Goal: Navigation & Orientation: Understand site structure

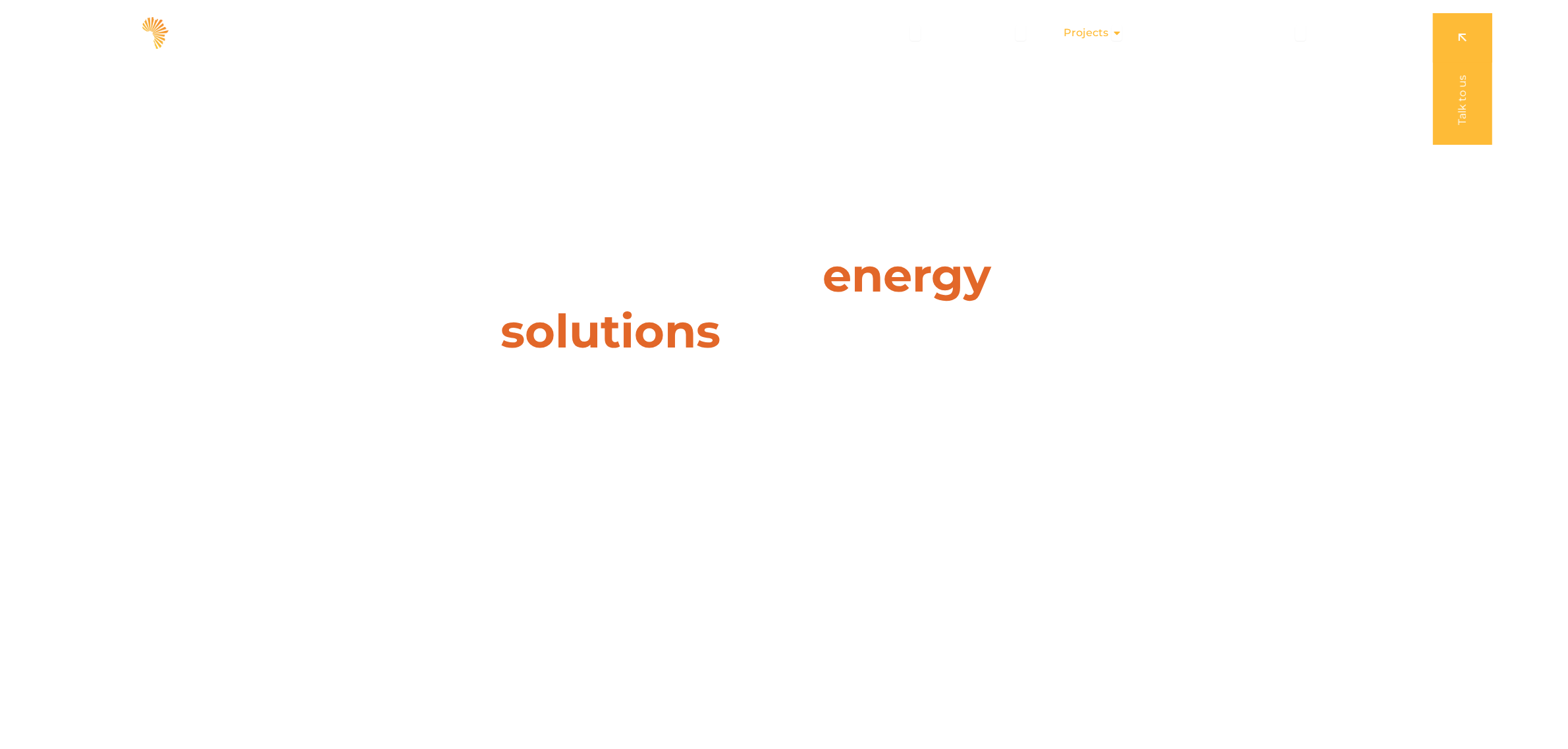
click at [1098, 29] on span "Projects" at bounding box center [1086, 33] width 45 height 16
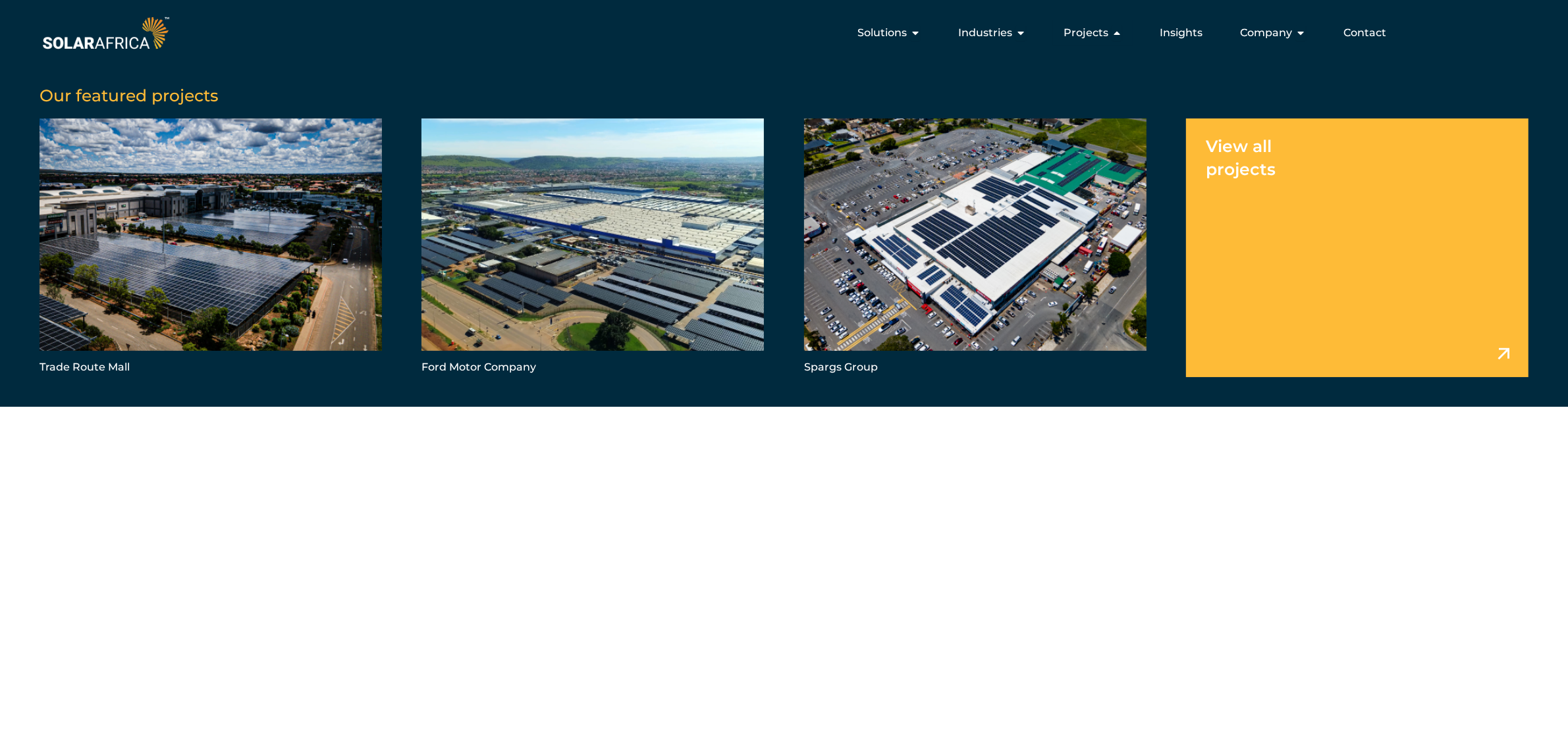
click at [1258, 166] on link "Menu" at bounding box center [1357, 248] width 342 height 259
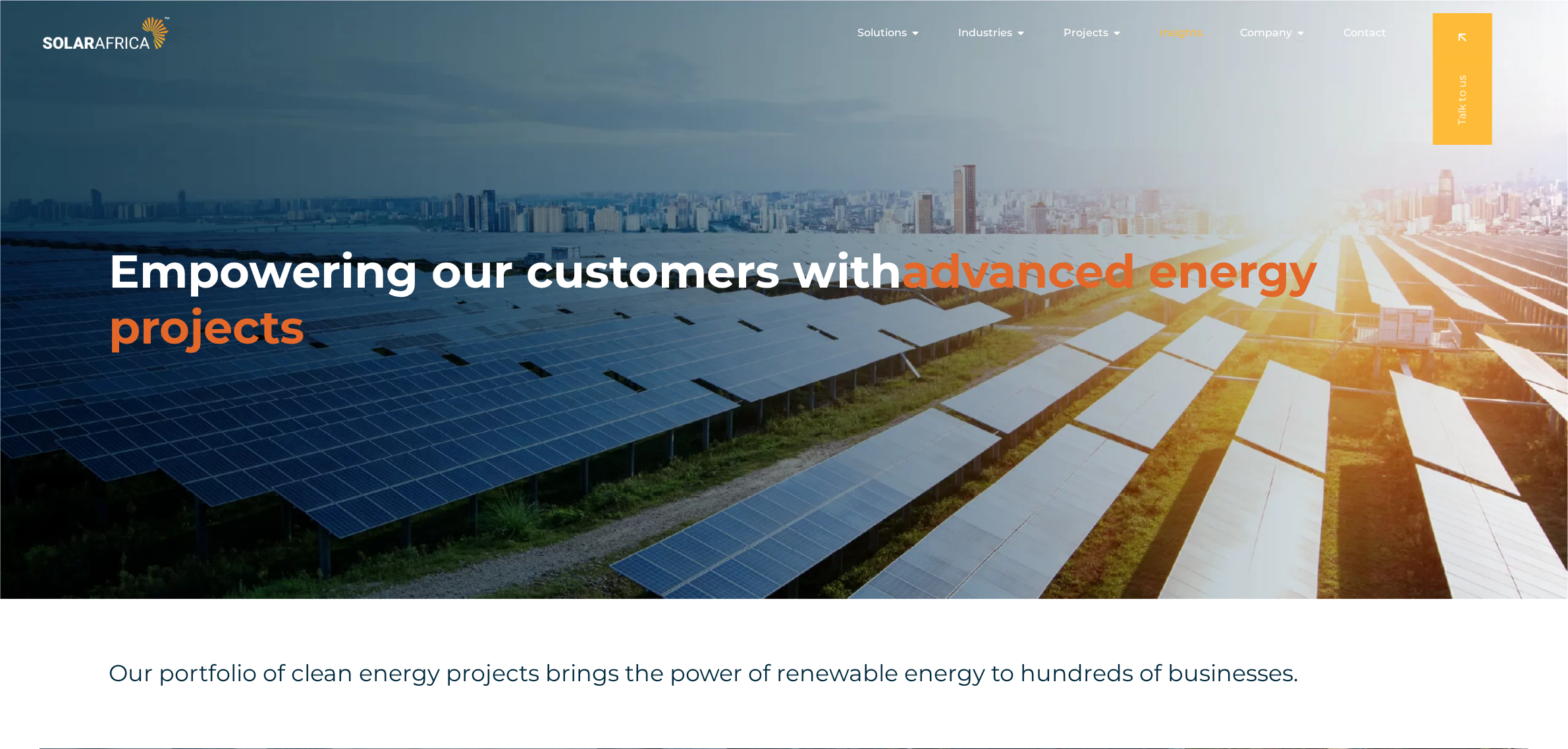
click at [1180, 32] on span "Insights" at bounding box center [1181, 33] width 43 height 16
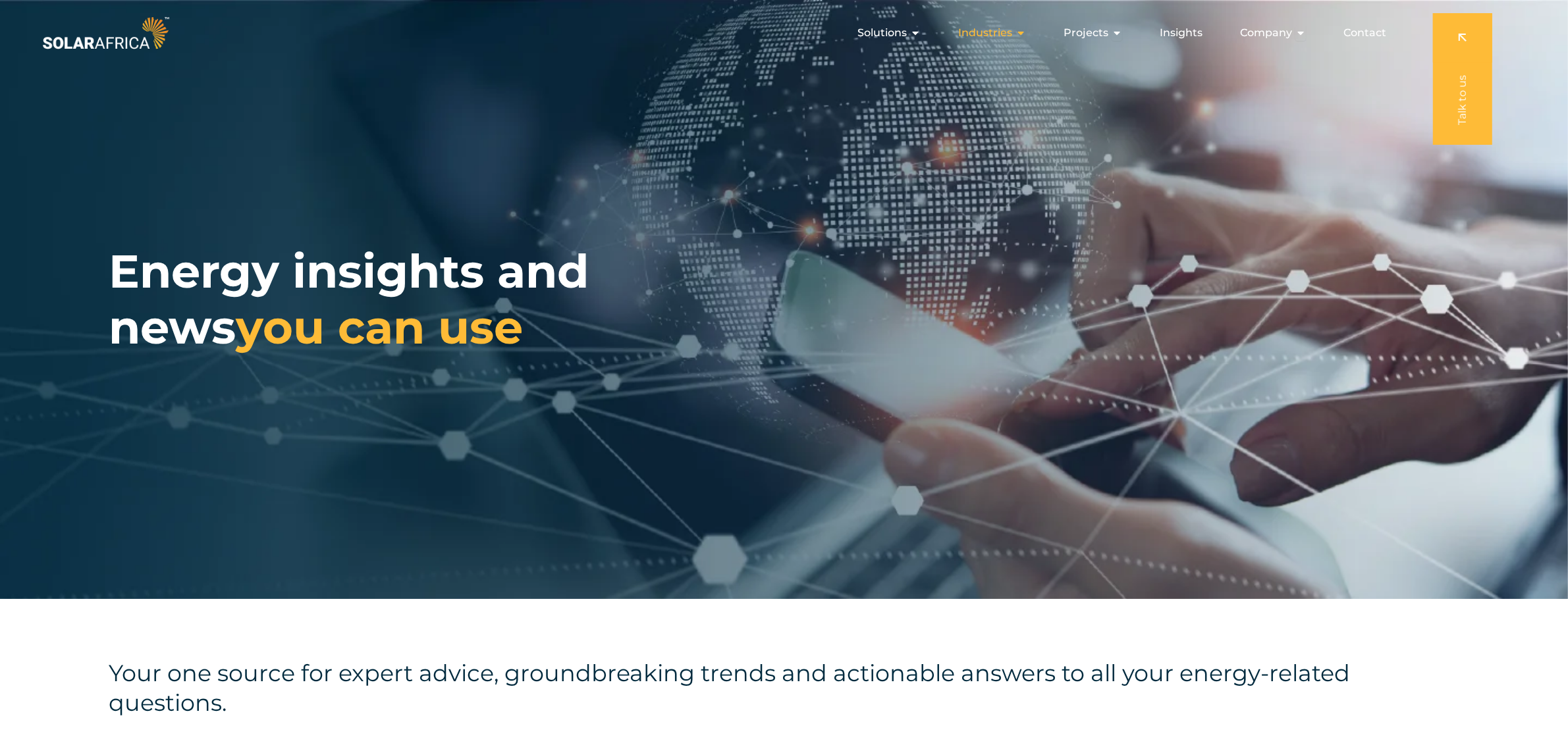
click at [998, 33] on span "Industries" at bounding box center [984, 33] width 54 height 16
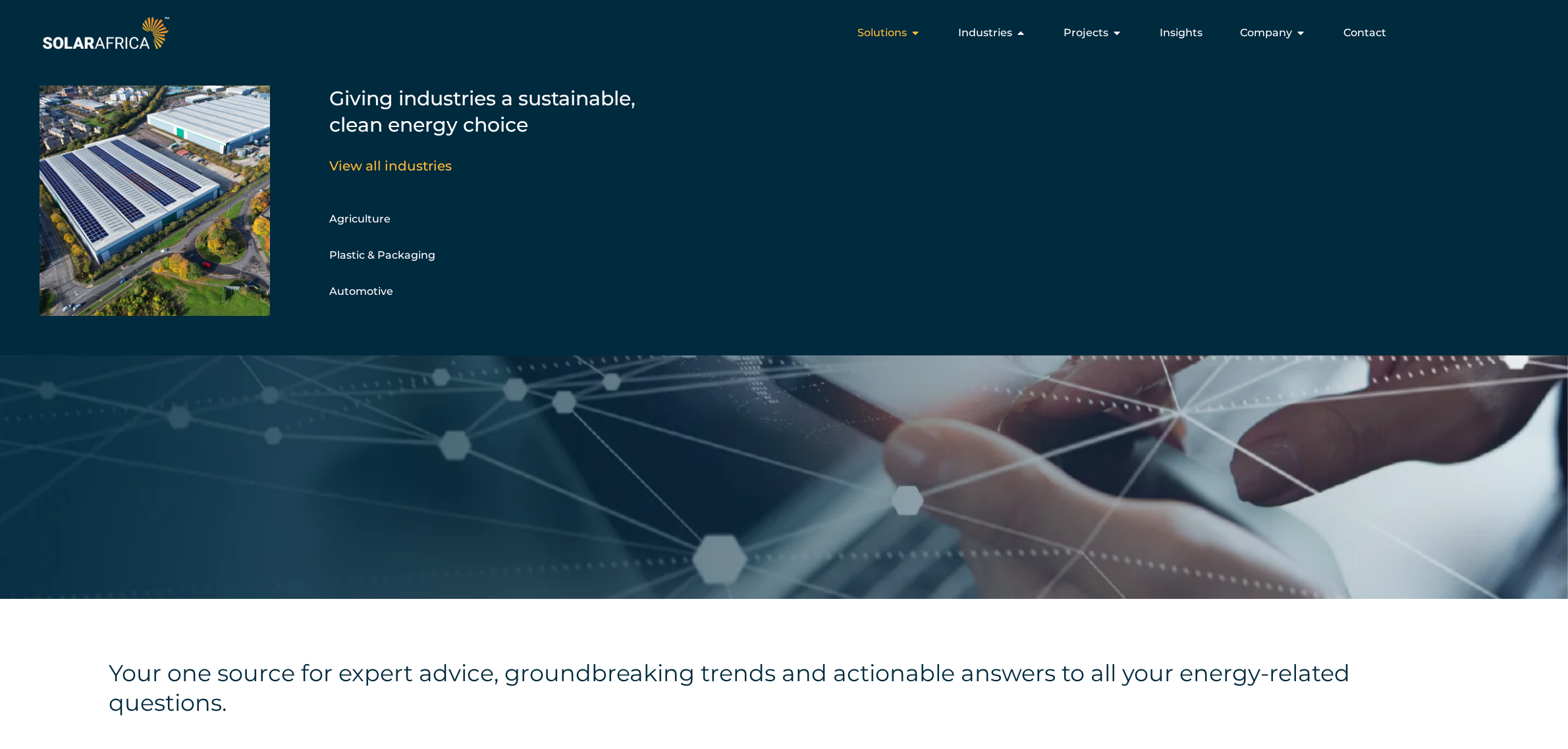
click at [902, 33] on span "Solutions" at bounding box center [882, 33] width 49 height 16
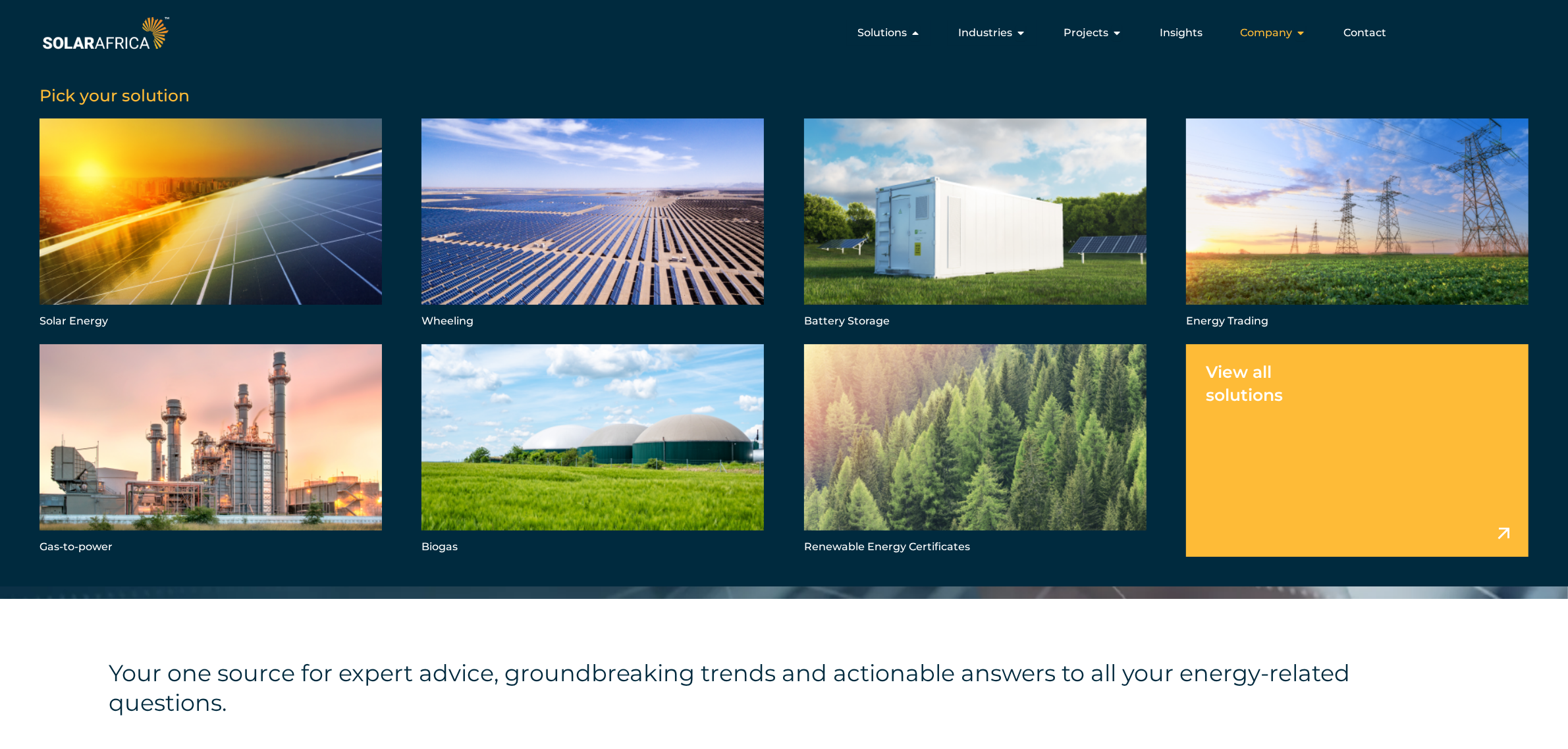
click at [1259, 27] on span "Company" at bounding box center [1266, 33] width 52 height 16
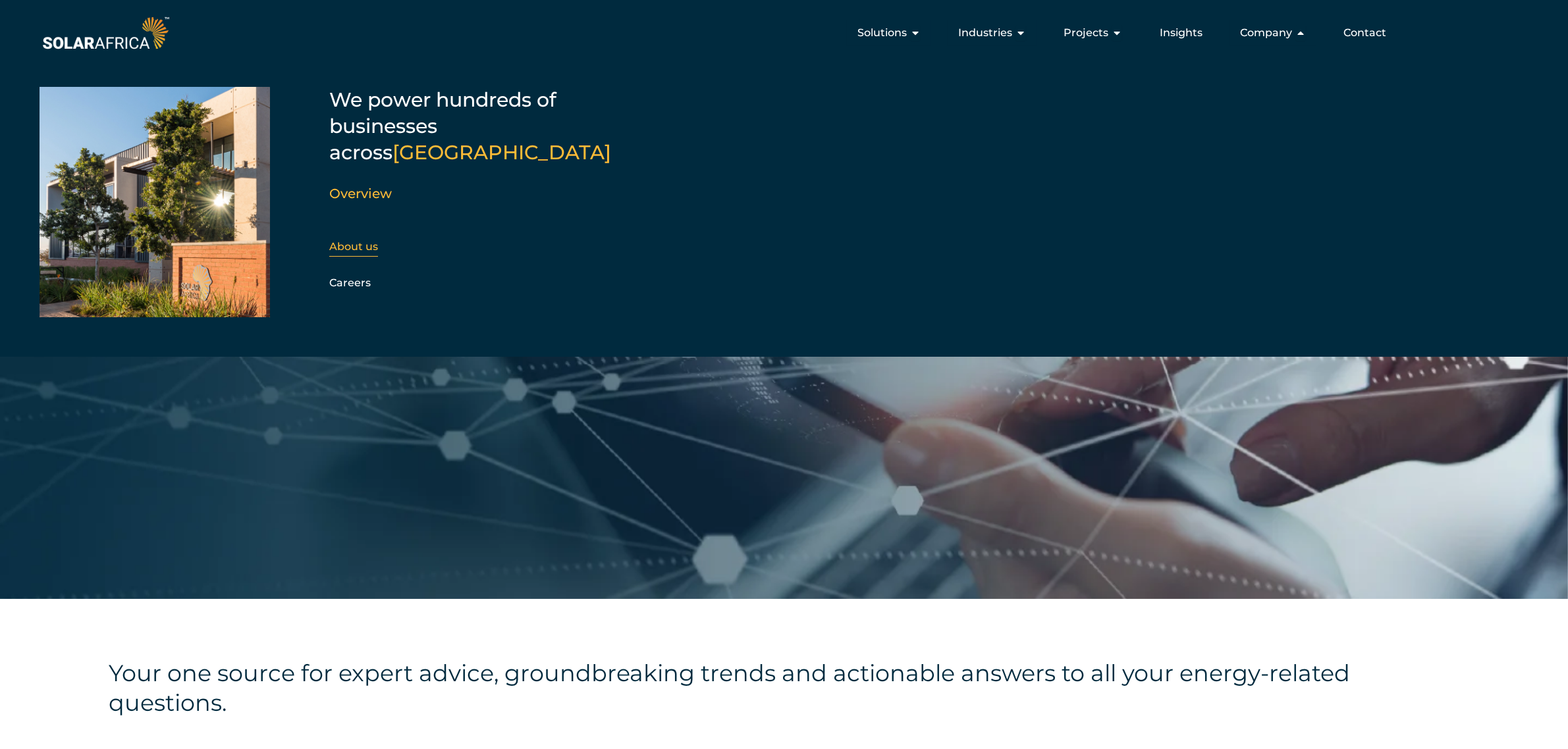
click at [367, 240] on link "About us" at bounding box center [353, 246] width 48 height 13
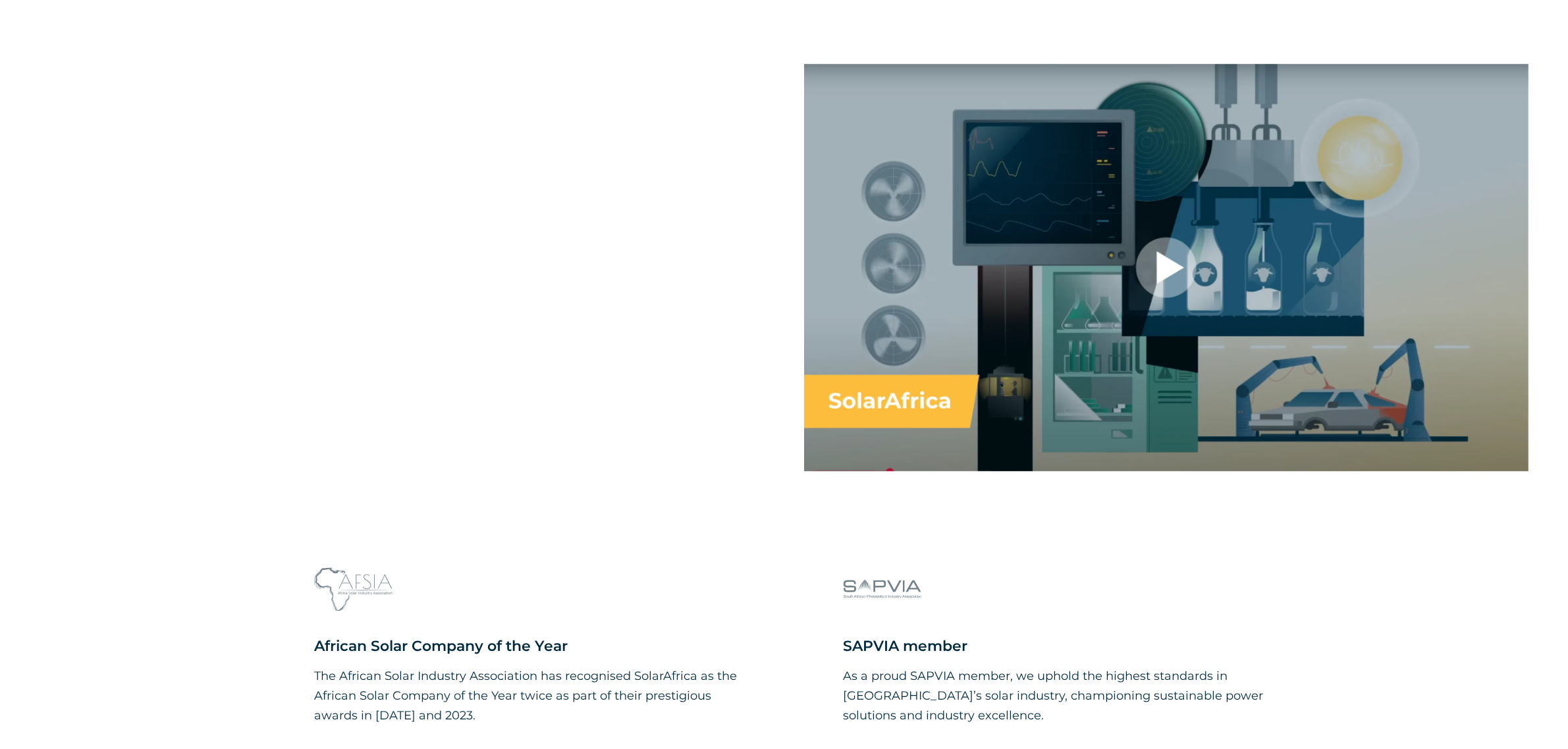
scroll to position [1152, 0]
